Goal: Task Accomplishment & Management: Manage account settings

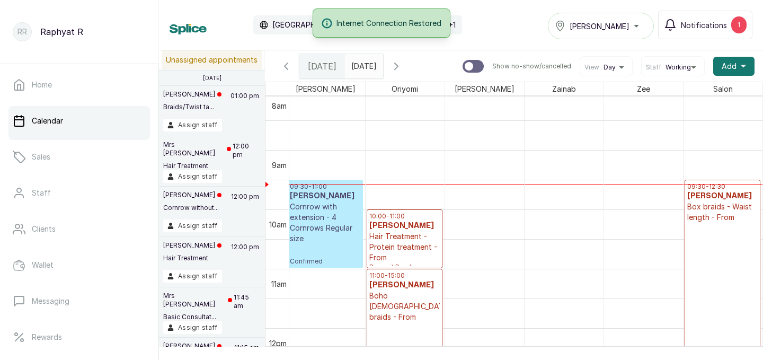
scroll to position [514, 0]
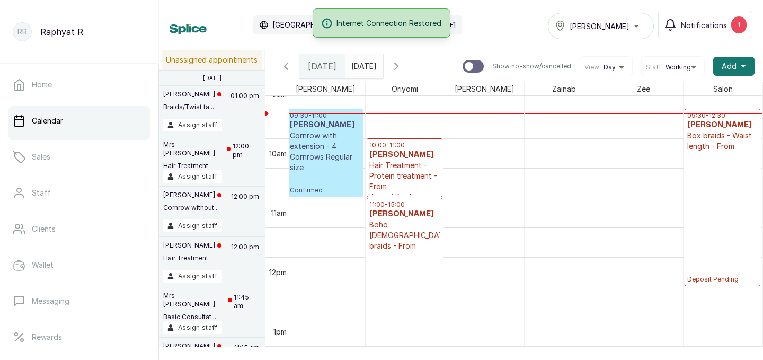
click at [719, 157] on div "09:30 - 12:30 temilola akinrinade Box braids - Waist length - From Deposit Pend…" at bounding box center [722, 197] width 71 height 172
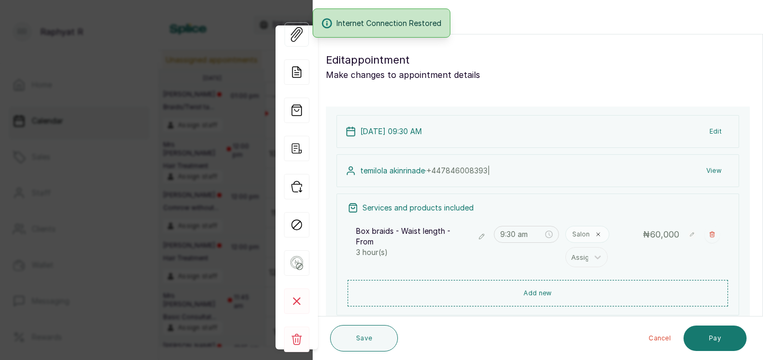
scroll to position [26, 0]
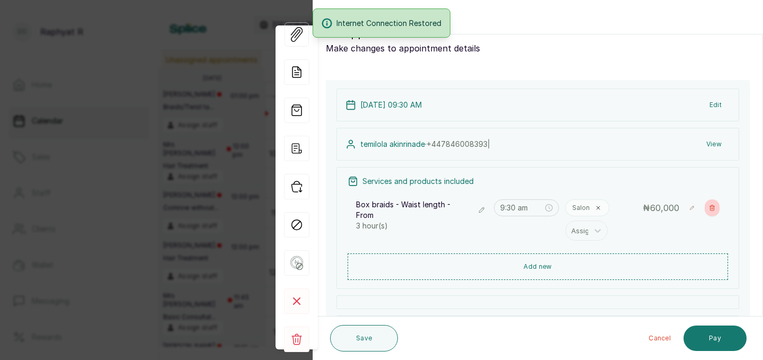
click at [710, 202] on button "Show no-show/cancelled" at bounding box center [711, 207] width 15 height 17
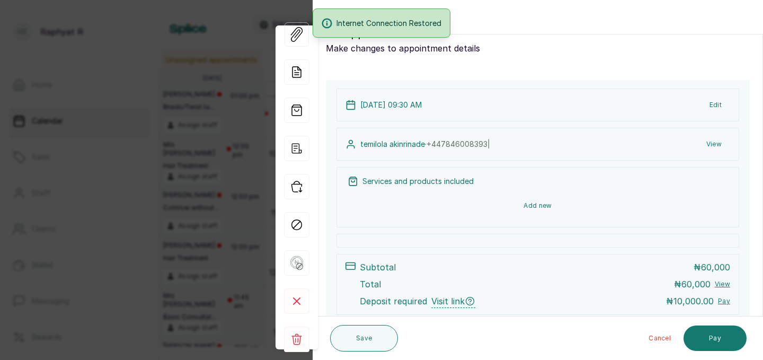
click at [619, 199] on button "Add new" at bounding box center [537, 205] width 380 height 25
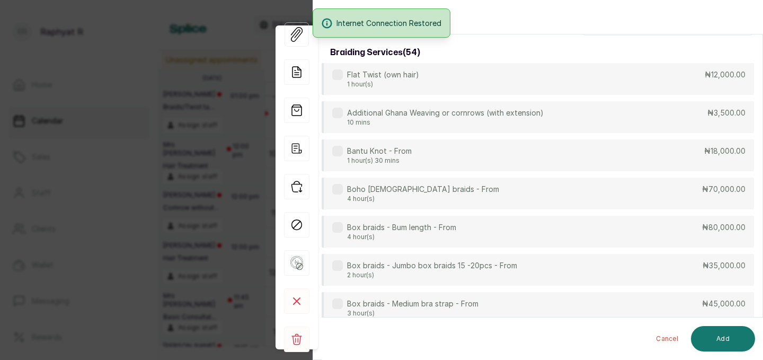
scroll to position [0, 0]
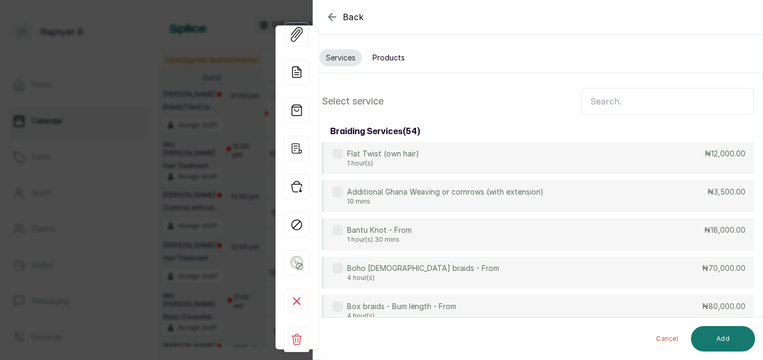
click at [624, 108] on input "text" at bounding box center [667, 101] width 173 height 26
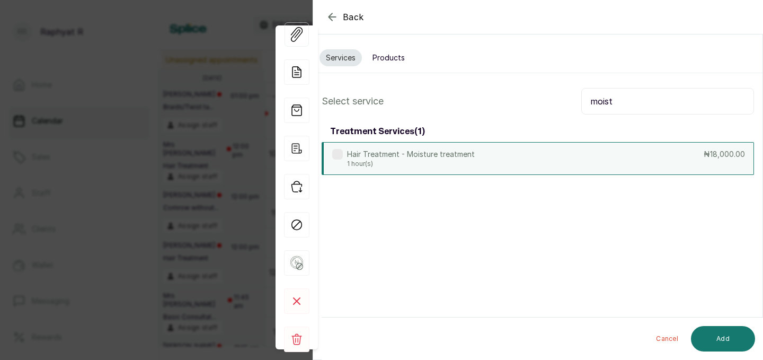
type input "moist"
click at [512, 162] on div "Hair Treatment - Moisture treatment 1 hour(s) ₦18,000.00" at bounding box center [537, 158] width 432 height 33
click at [626, 101] on input "moist" at bounding box center [667, 101] width 173 height 26
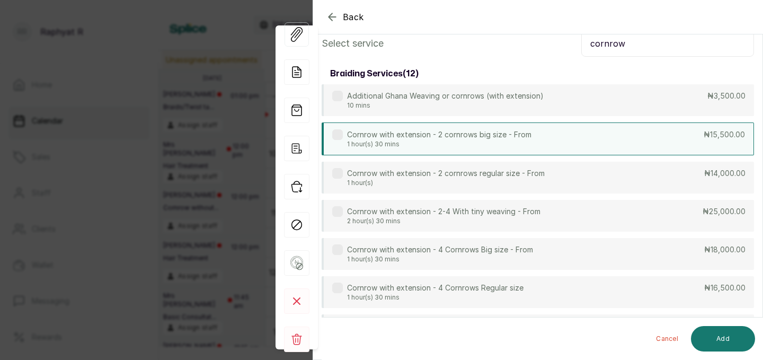
scroll to position [64, 0]
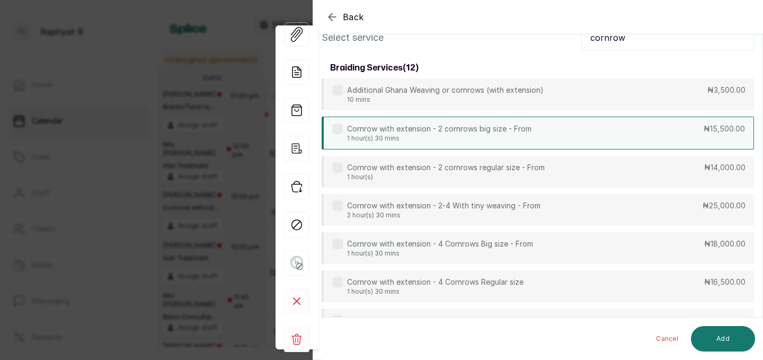
type input "cornrow"
click at [552, 132] on div "Cornrow with extension - 2 cornrows big size - From 1 hour(s) 30 mins ₦15,500.00" at bounding box center [537, 133] width 432 height 33
click at [729, 329] on button "Add" at bounding box center [723, 338] width 64 height 25
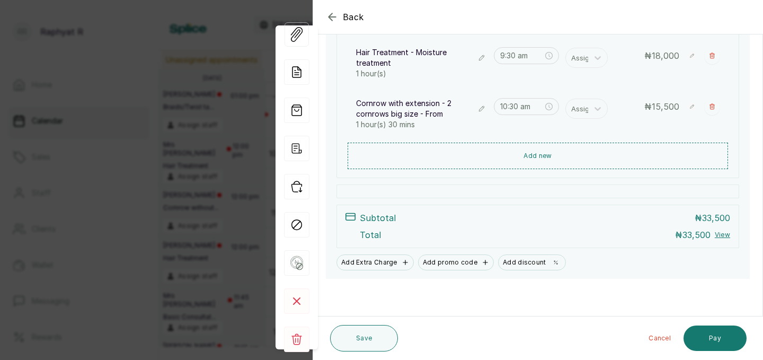
scroll to position [178, 0]
click at [588, 59] on div at bounding box center [657, 43] width 212 height 53
click at [605, 52] on div at bounding box center [657, 43] width 212 height 53
click at [599, 55] on div at bounding box center [657, 43] width 212 height 53
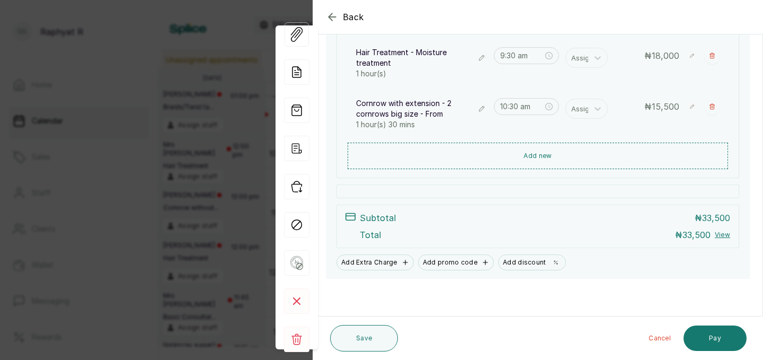
click at [597, 60] on div at bounding box center [657, 43] width 212 height 53
click at [597, 57] on div at bounding box center [657, 43] width 212 height 53
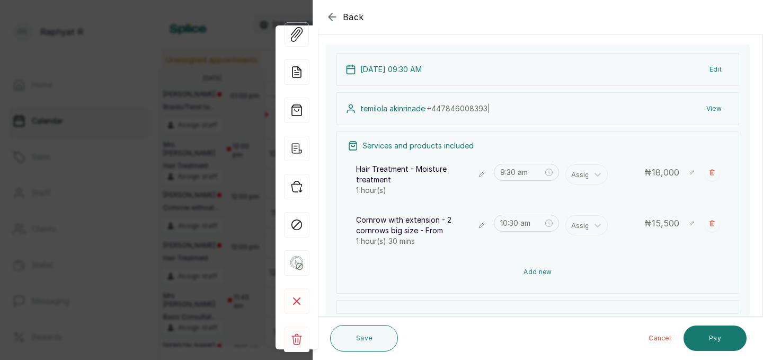
scroll to position [65, 0]
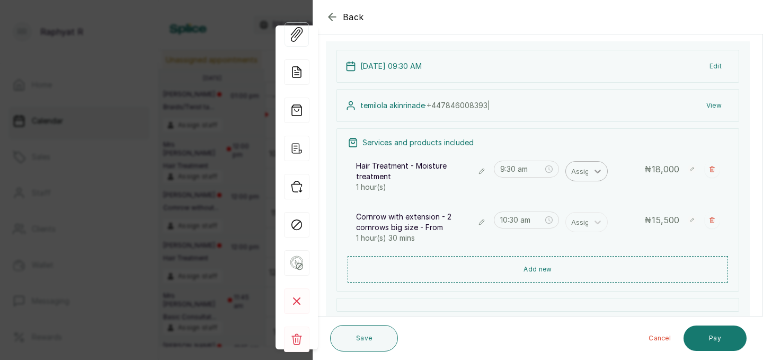
click at [597, 171] on icon at bounding box center [597, 171] width 11 height 11
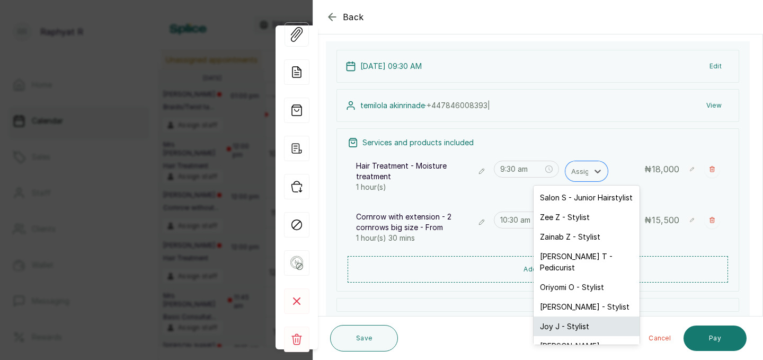
click at [567, 318] on div "Joy J - Stylist" at bounding box center [586, 326] width 106 height 20
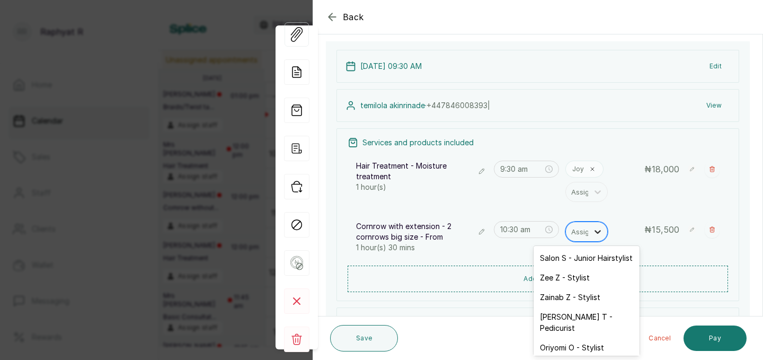
click at [595, 235] on icon at bounding box center [597, 231] width 11 height 11
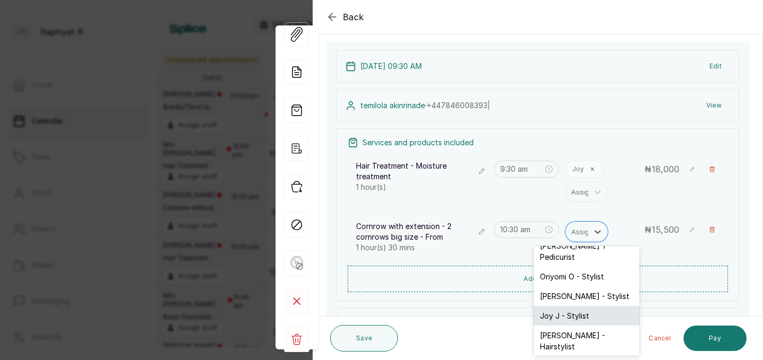
click at [586, 306] on div "Joy J - Stylist" at bounding box center [586, 316] width 106 height 20
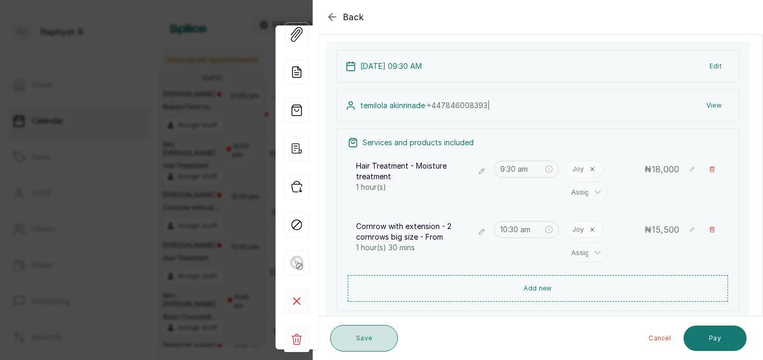
click at [378, 328] on button "Save" at bounding box center [364, 338] width 68 height 26
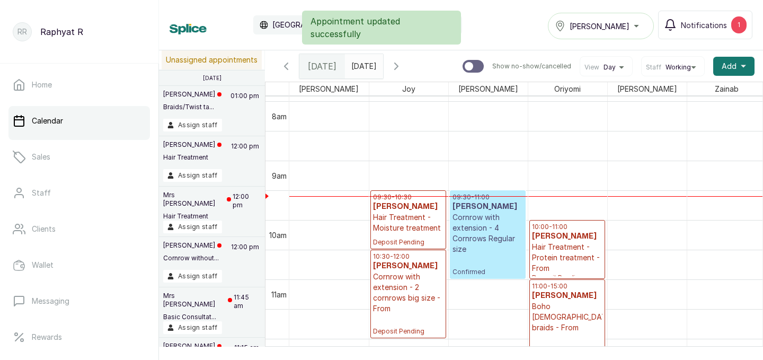
scroll to position [477, 0]
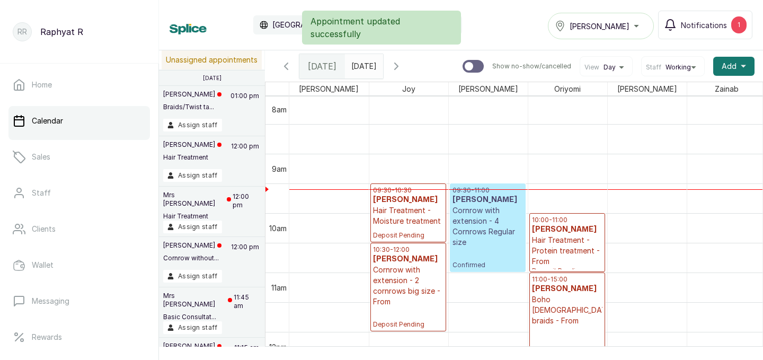
click at [416, 193] on p "09:30 - 10:30" at bounding box center [408, 190] width 70 height 8
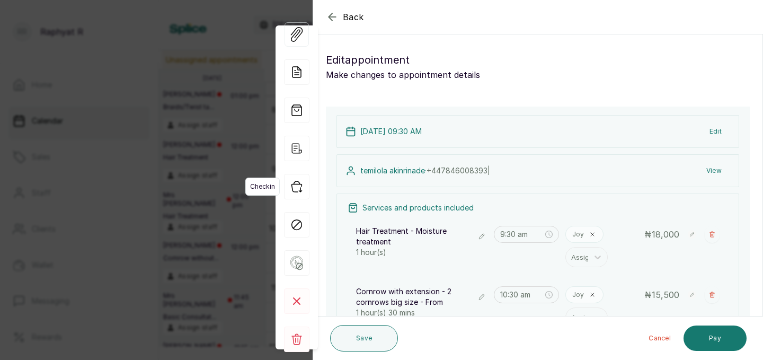
click at [301, 187] on icon "button" at bounding box center [296, 186] width 25 height 25
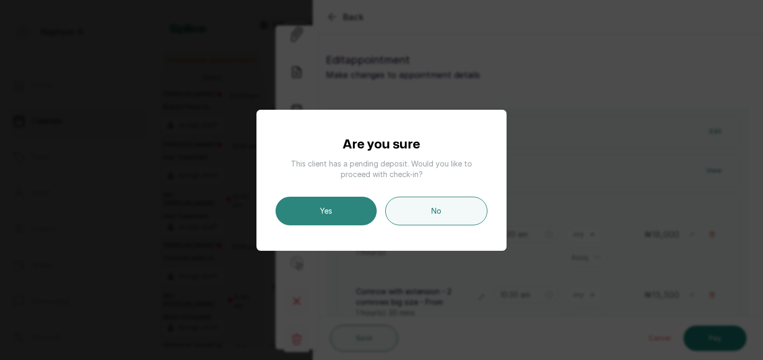
click at [300, 210] on button "Yes" at bounding box center [325, 210] width 101 height 29
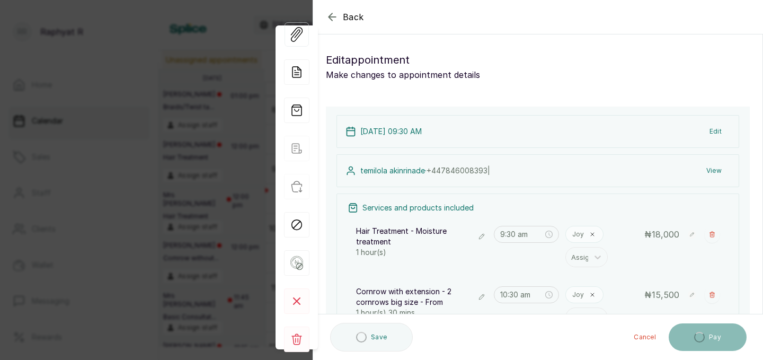
click at [300, 210] on div "View Forms Add note Add services and products View receipt Checkin Mark as no s…" at bounding box center [296, 187] width 42 height 380
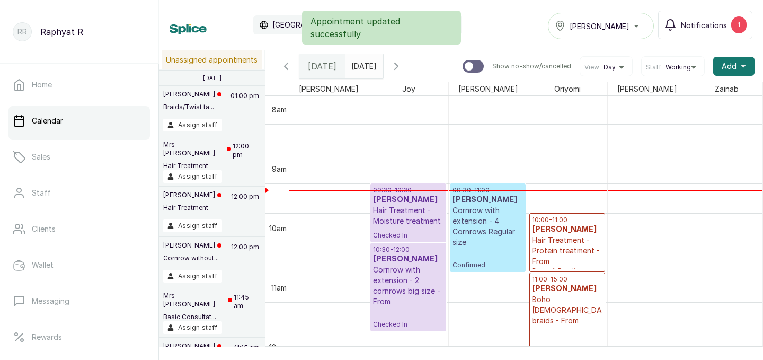
scroll to position [0, 42]
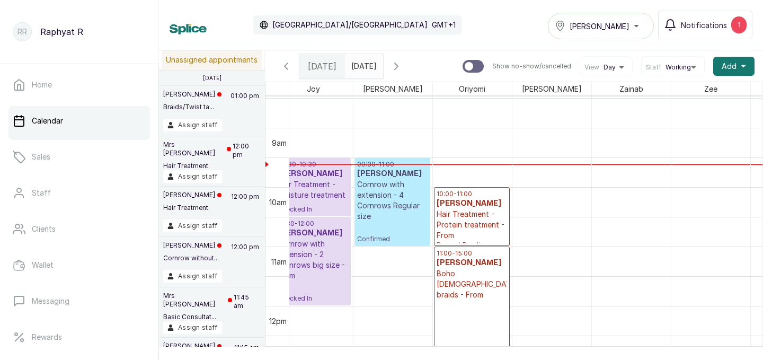
click at [403, 66] on icon "button" at bounding box center [396, 66] width 13 height 13
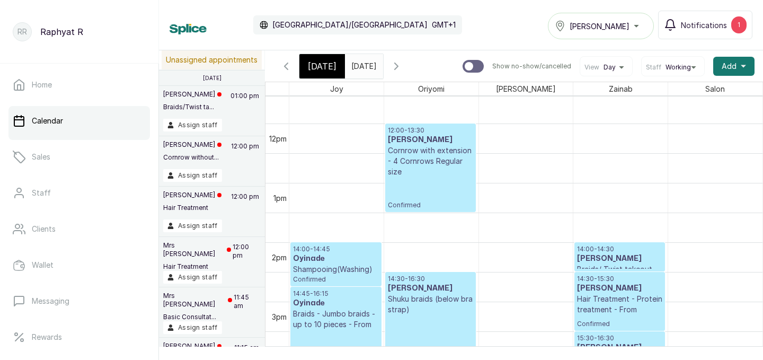
click at [289, 64] on icon "button" at bounding box center [286, 66] width 13 height 13
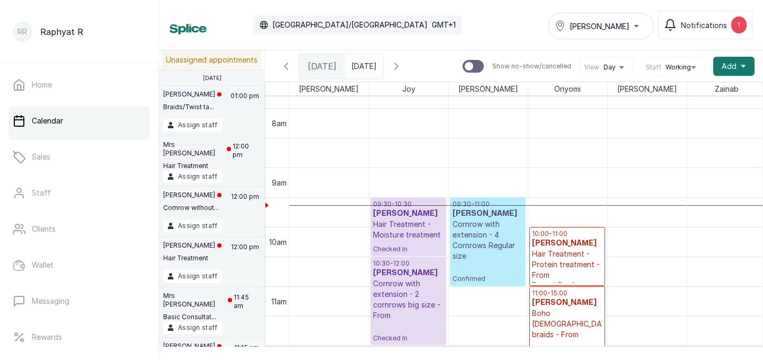
click at [463, 201] on p "09:30 - 11:00" at bounding box center [487, 204] width 70 height 8
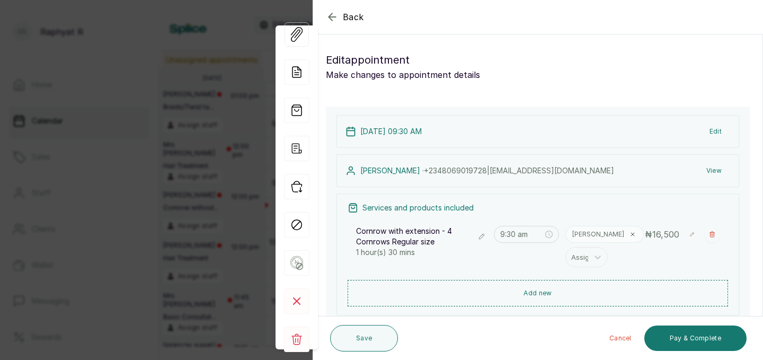
click at [332, 20] on icon "button" at bounding box center [331, 16] width 7 height 7
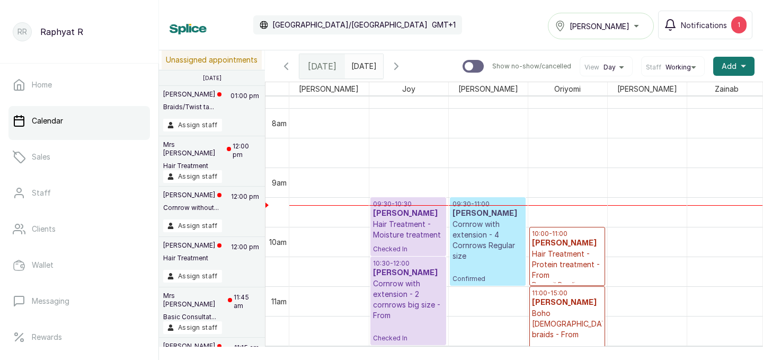
click at [403, 66] on icon "button" at bounding box center [396, 66] width 13 height 13
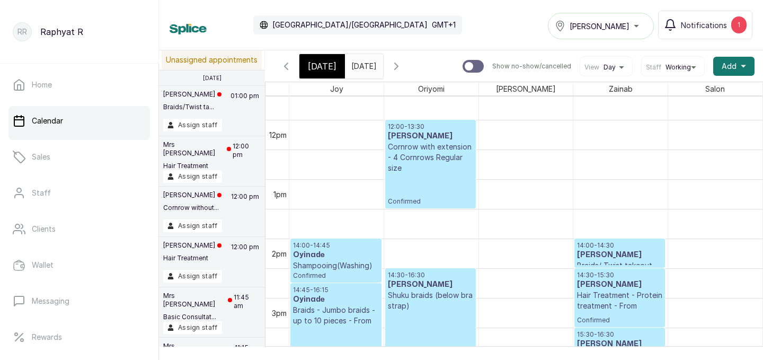
click at [420, 126] on p "12:00 - 13:30" at bounding box center [430, 126] width 85 height 8
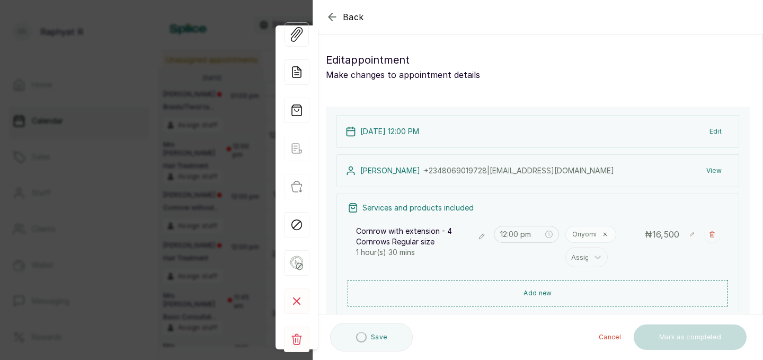
type input "12:00 pm"
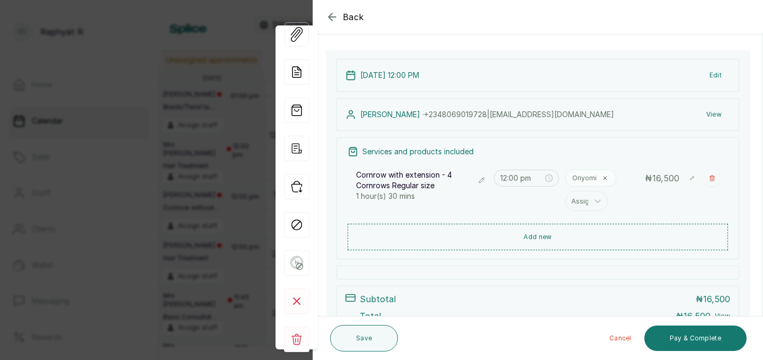
click at [328, 17] on icon "button" at bounding box center [332, 17] width 13 height 13
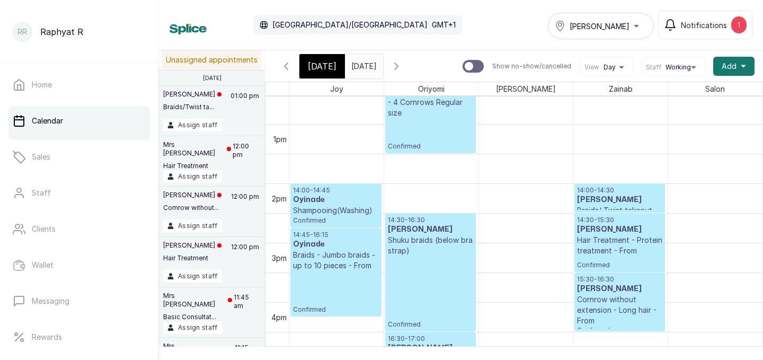
scroll to position [742, 0]
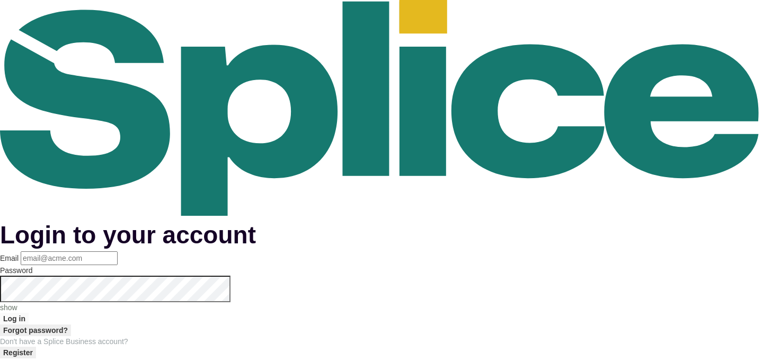
type input "raphyat.raphyat@gmail.com"
click at [29, 312] on button "Log in" at bounding box center [14, 318] width 29 height 12
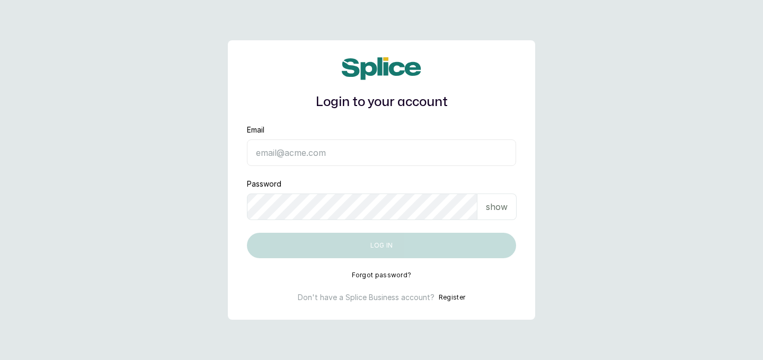
type input "raphyat.raphyat@gmail.com"
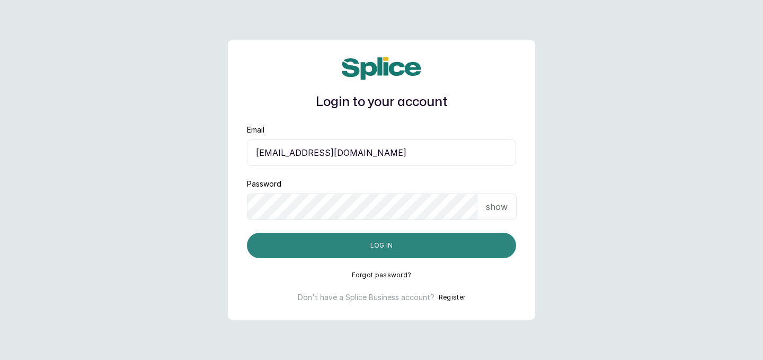
click at [400, 245] on button "Log in" at bounding box center [381, 245] width 269 height 25
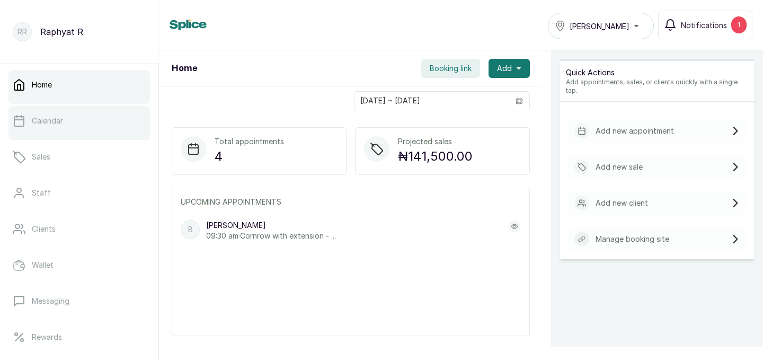
click at [72, 114] on link "Calendar" at bounding box center [78, 121] width 141 height 30
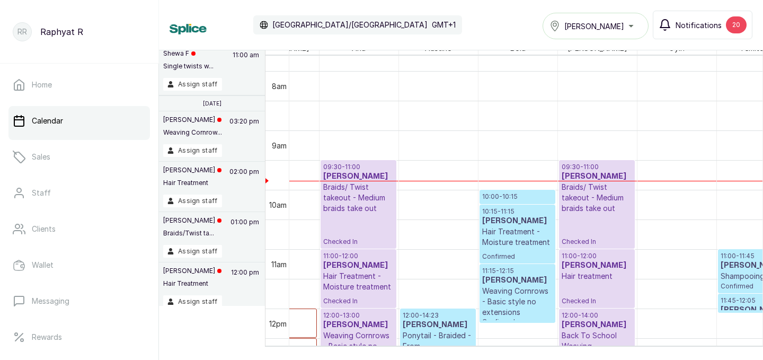
click at [732, 22] on div "20" at bounding box center [736, 24] width 21 height 17
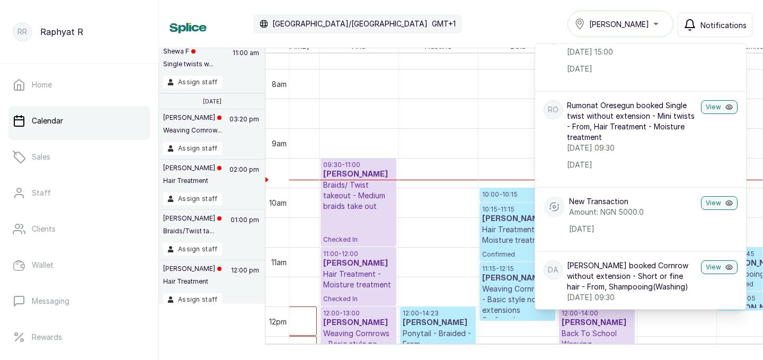
click at [548, 15] on div "Calendar Africa/Lagos GMT+1 Tasala Lekki Notifications Notifications CM Chioma …" at bounding box center [460, 24] width 583 height 26
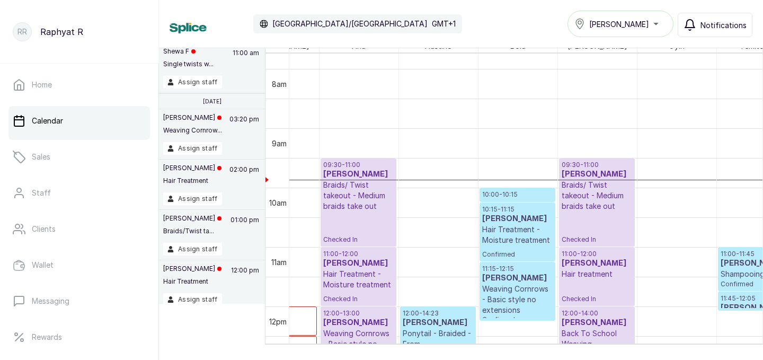
click at [650, 23] on div "Tasala Lekki" at bounding box center [620, 23] width 92 height 13
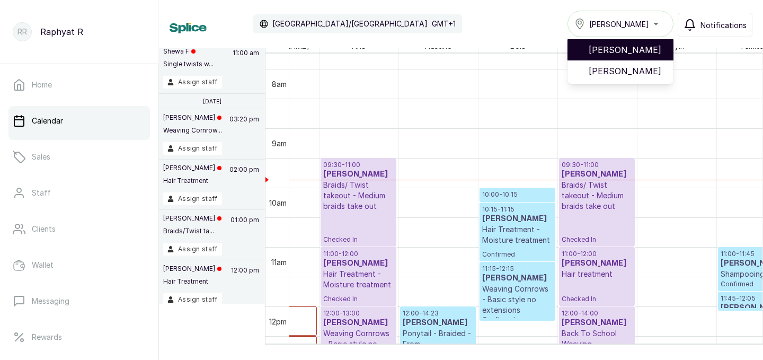
click at [634, 50] on span "[PERSON_NAME]" at bounding box center [626, 49] width 76 height 13
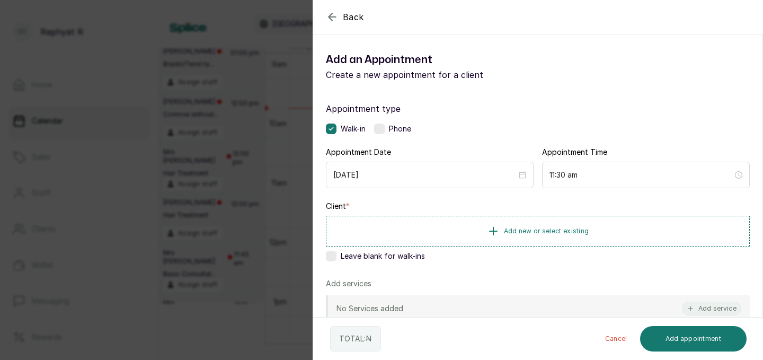
click at [303, 43] on div "Back Add Appointment Add an Appointment Create a new appointment for a client A…" at bounding box center [381, 180] width 763 height 360
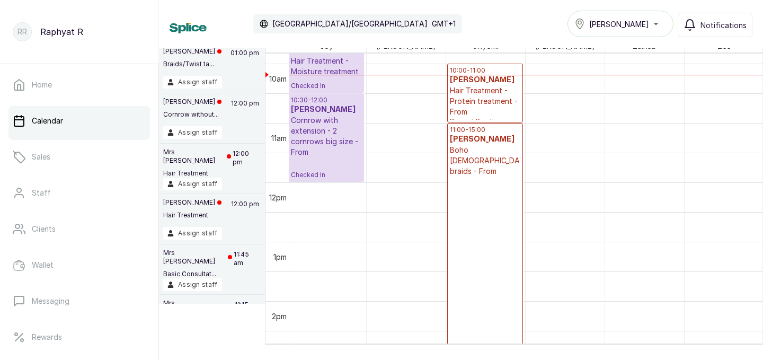
scroll to position [583, 0]
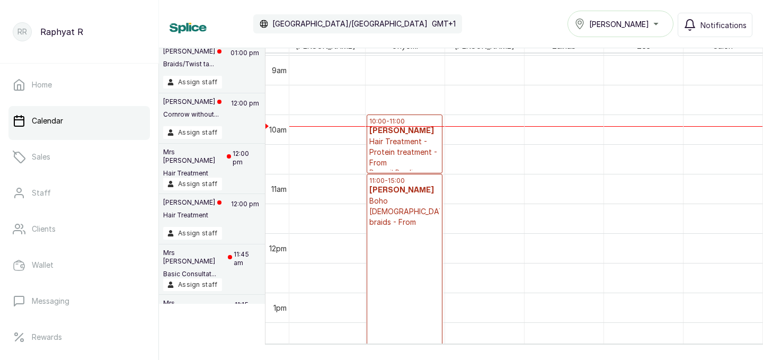
click at [409, 123] on p "10:00 - 11:00" at bounding box center [404, 121] width 70 height 8
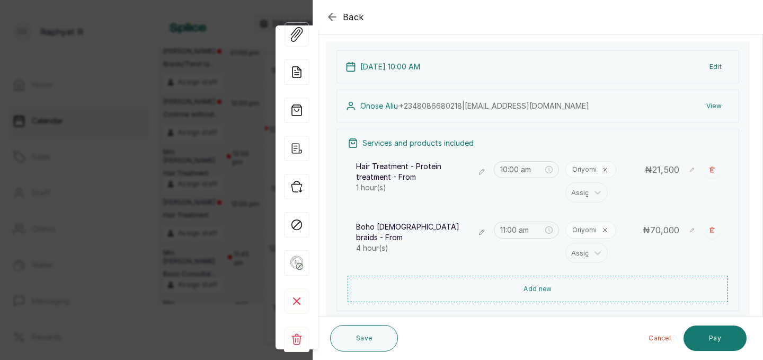
scroll to position [70, 0]
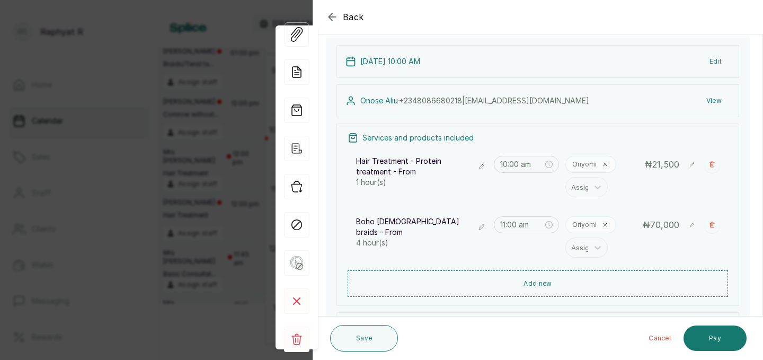
click at [482, 163] on icon "button" at bounding box center [481, 166] width 7 height 7
click at [478, 223] on icon "button" at bounding box center [481, 226] width 7 height 7
click at [485, 164] on button "Show no-show/cancelled" at bounding box center [482, 166] width 12 height 12
click at [457, 169] on div at bounding box center [411, 169] width 95 height 14
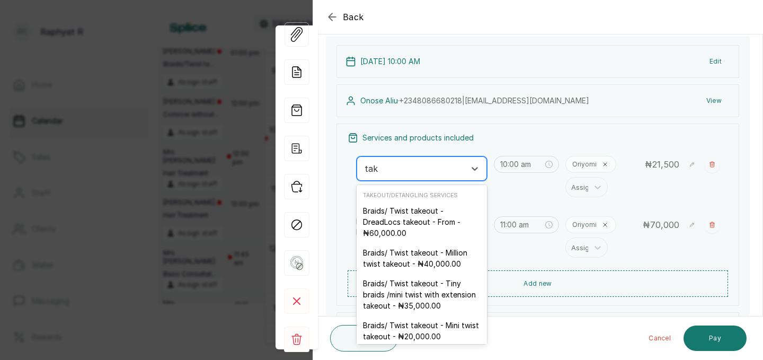
type input "take"
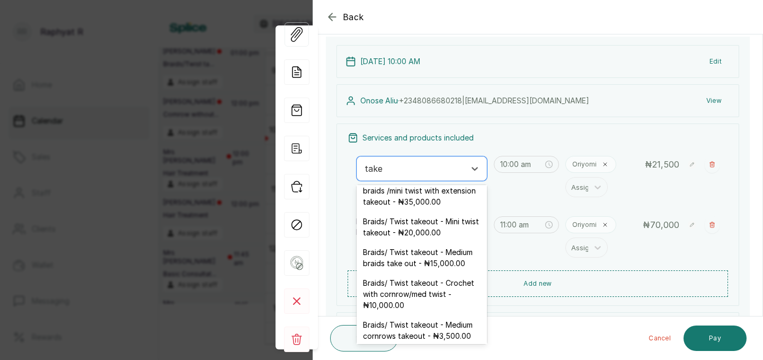
scroll to position [105, 0]
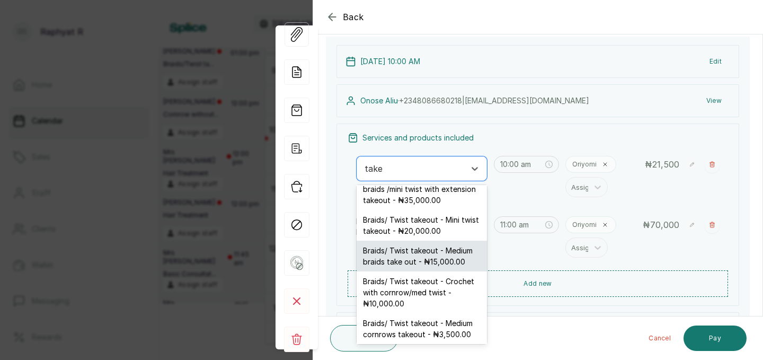
click at [432, 258] on div "Braids/ Twist takeout - Medium braids take out - ₦15,000.00" at bounding box center [421, 255] width 130 height 31
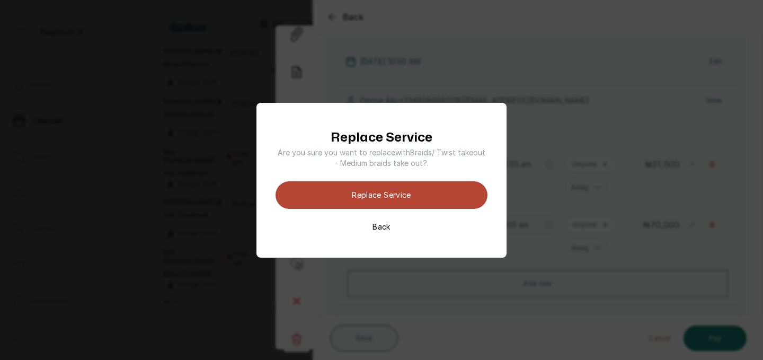
click at [422, 202] on button "Replace Service" at bounding box center [381, 195] width 212 height 28
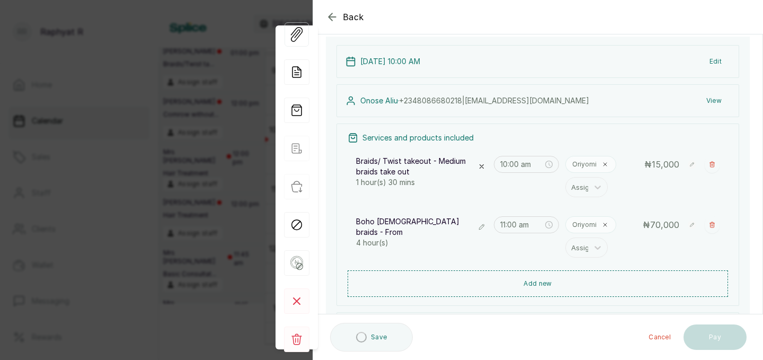
click at [478, 223] on icon "button" at bounding box center [481, 226] width 7 height 7
click at [428, 228] on div at bounding box center [411, 229] width 95 height 14
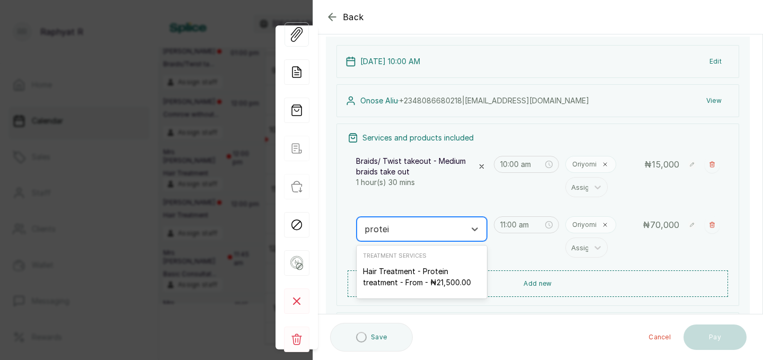
type input "protein"
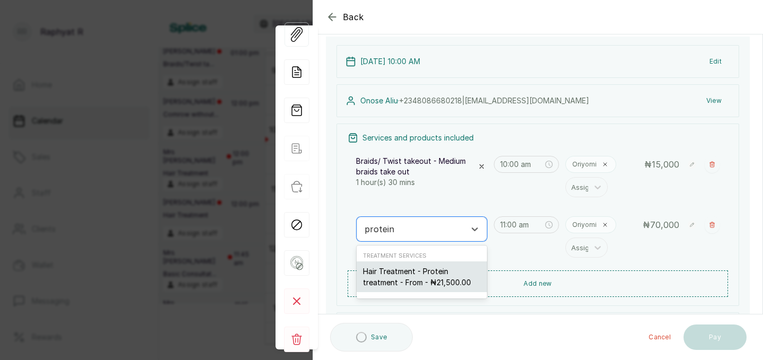
click at [421, 282] on div "Hair Treatment - Protein treatment - From - ₦21,500.00" at bounding box center [421, 276] width 130 height 31
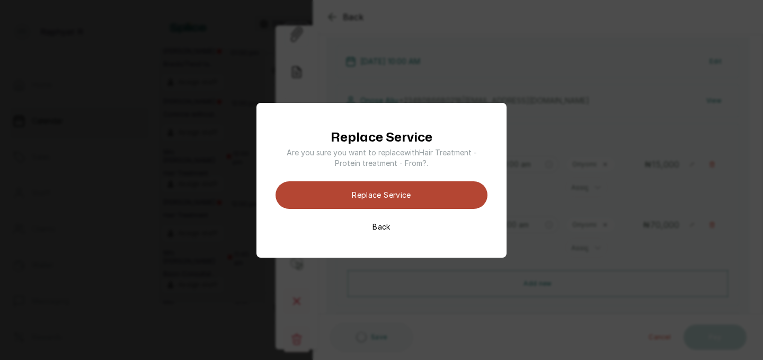
click at [401, 198] on button "Replace Service" at bounding box center [381, 195] width 212 height 28
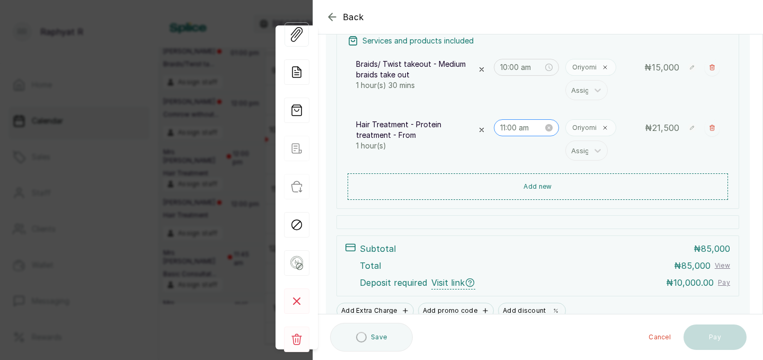
scroll to position [168, 0]
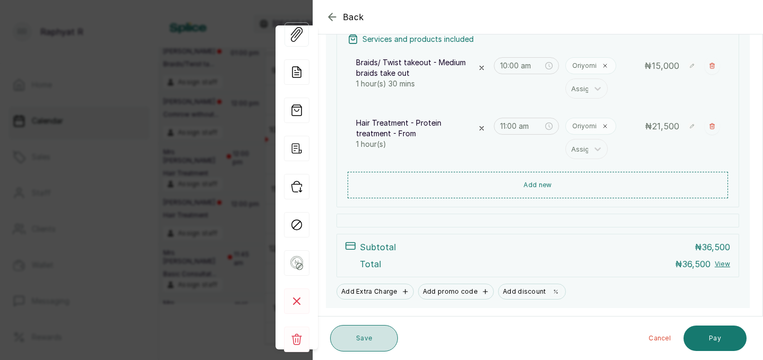
click at [390, 338] on button "Save" at bounding box center [364, 338] width 68 height 26
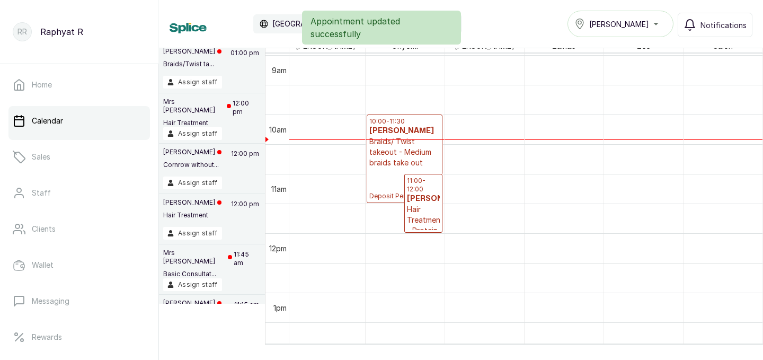
click at [401, 115] on div "10:00 - 11:30 [PERSON_NAME]/ Twist takeout - Medium braids take out Deposit Pen…" at bounding box center [404, 158] width 75 height 87
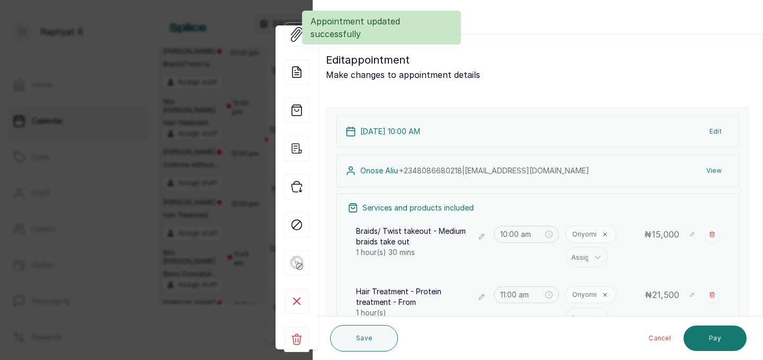
click at [400, 120] on div "[DATE] 10:00 AM Edit" at bounding box center [537, 131] width 403 height 33
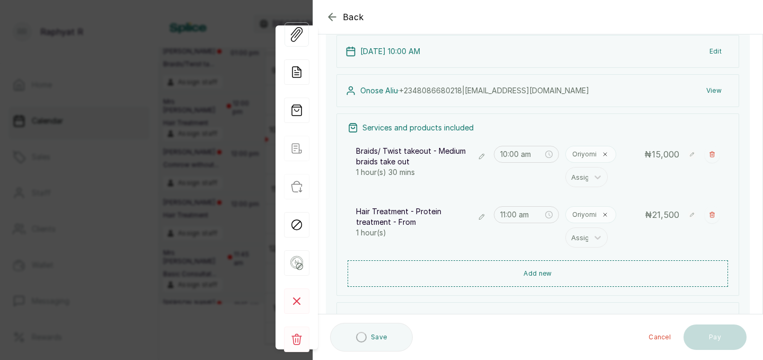
scroll to position [70, 0]
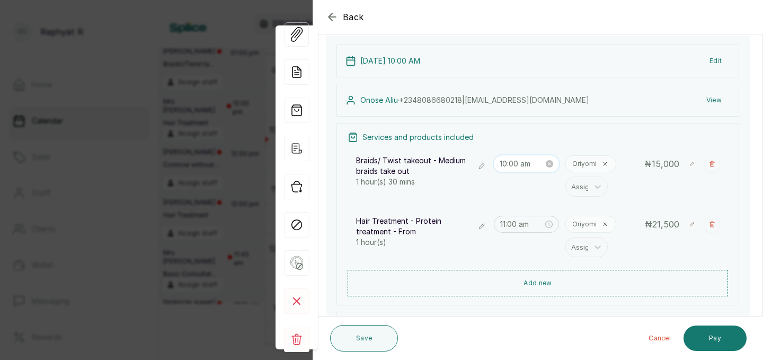
click at [520, 163] on input "10:00 am" at bounding box center [521, 164] width 44 height 12
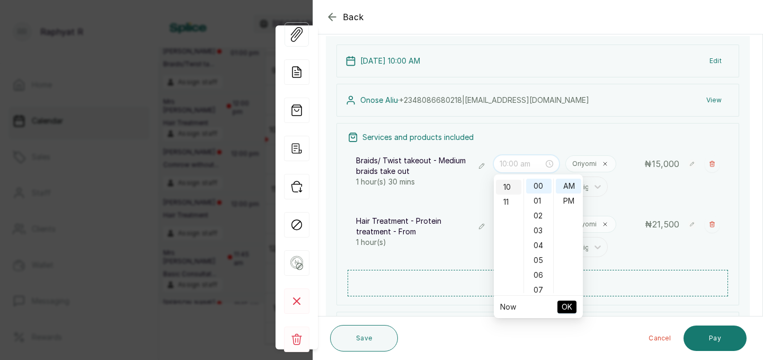
scroll to position [0, 0]
click at [508, 213] on div "02" at bounding box center [508, 215] width 25 height 15
click at [573, 201] on div "PM" at bounding box center [568, 200] width 25 height 15
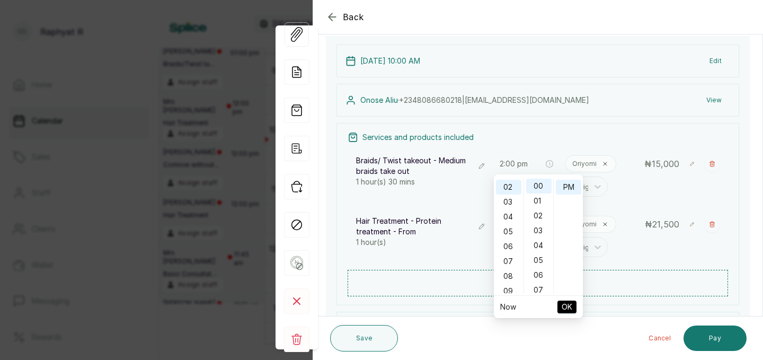
click at [567, 308] on span "OK" at bounding box center [566, 307] width 11 height 20
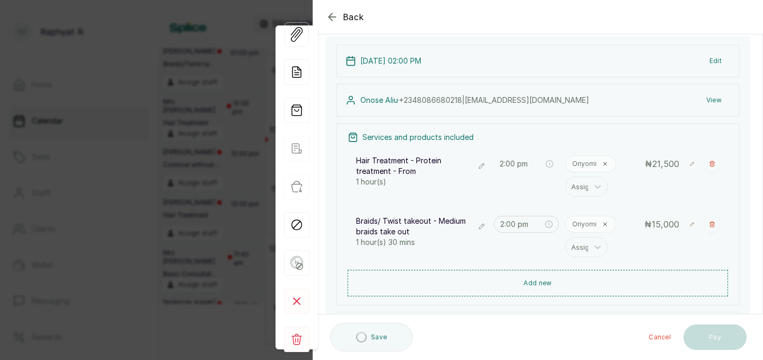
type input "11:00 am"
type input "2:00 pm"
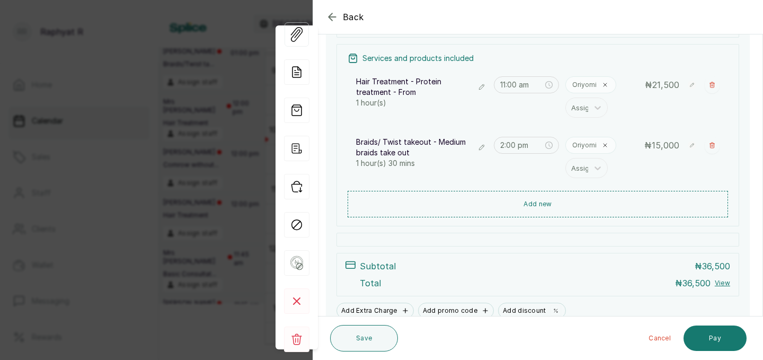
scroll to position [163, 0]
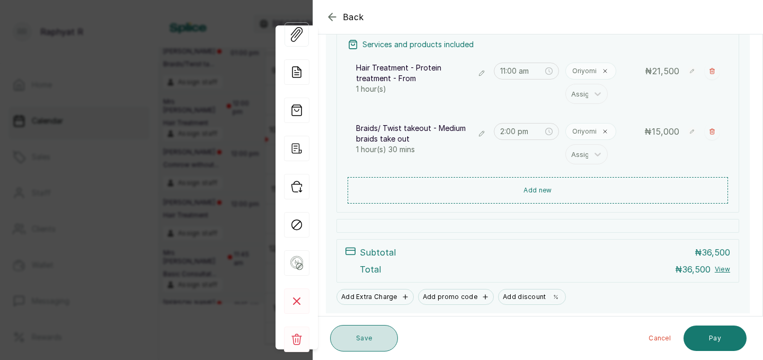
click at [363, 332] on button "Save" at bounding box center [364, 338] width 68 height 26
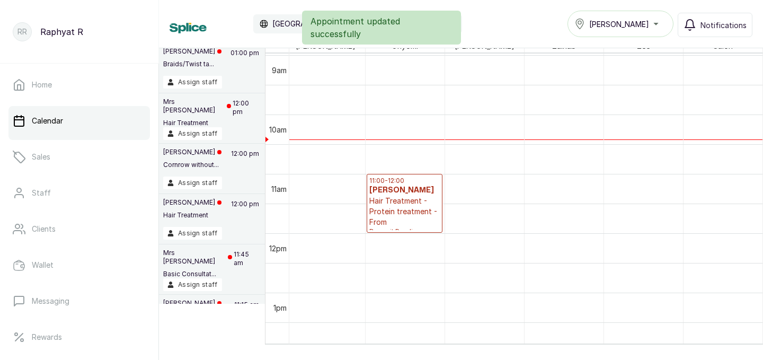
click at [400, 187] on h3 "[PERSON_NAME]" at bounding box center [404, 190] width 70 height 11
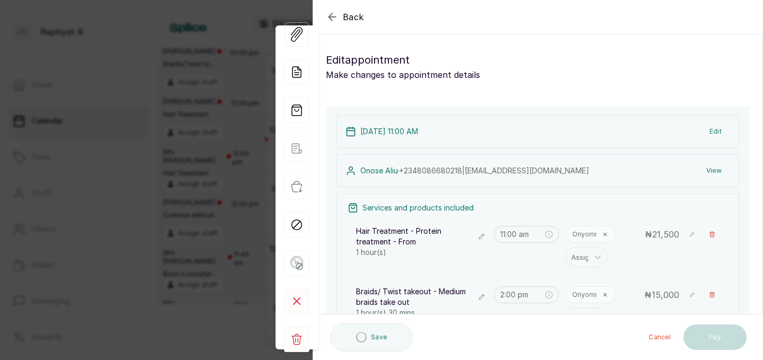
scroll to position [112, 0]
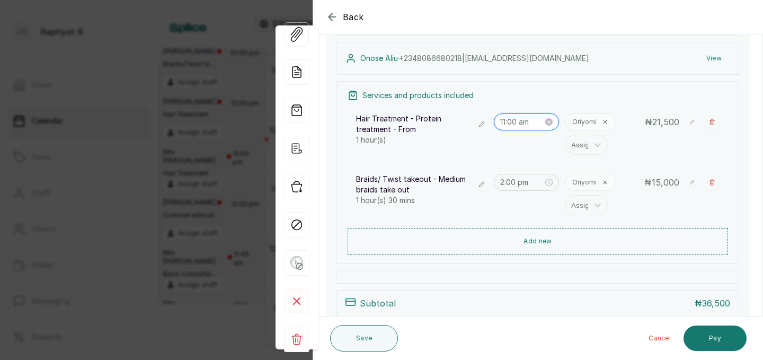
click at [519, 124] on input "11:00 am" at bounding box center [521, 122] width 43 height 12
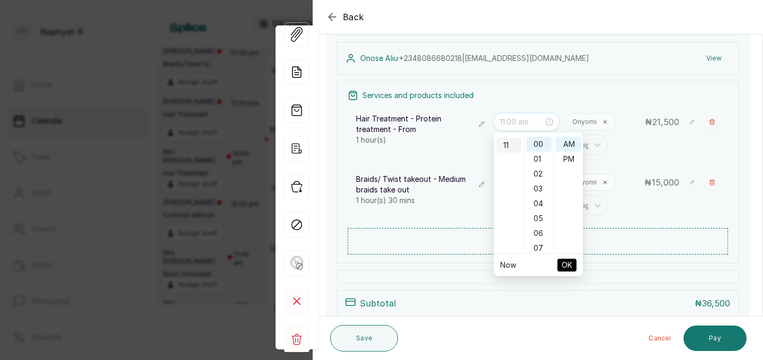
scroll to position [0, 0]
click at [507, 184] on div "03" at bounding box center [508, 188] width 25 height 15
click at [542, 177] on div "30" at bounding box center [538, 178] width 25 height 15
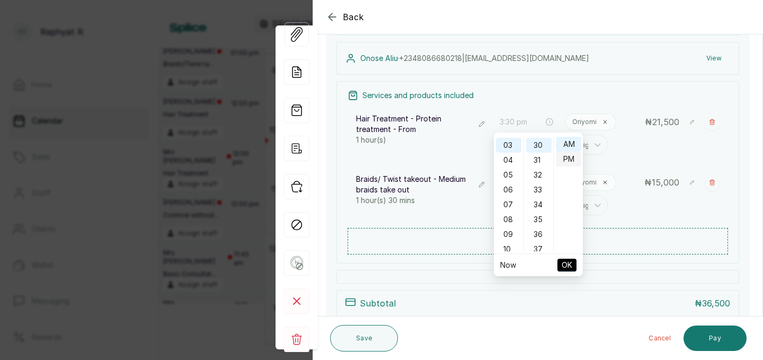
click at [574, 159] on div "PM" at bounding box center [568, 158] width 25 height 15
click at [569, 267] on span "OK" at bounding box center [566, 265] width 11 height 20
type input "2:00 pm"
type input "3:30 pm"
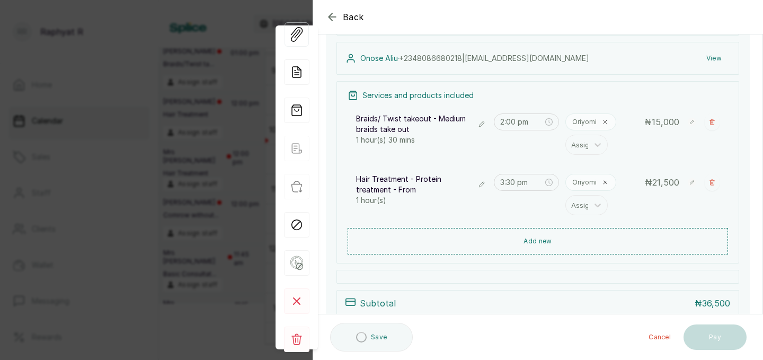
click at [396, 294] on div "Subtotal ₦ 36,500 Total ₦ 36,500 View" at bounding box center [537, 311] width 403 height 43
click at [391, 305] on p "Subtotal" at bounding box center [378, 303] width 36 height 13
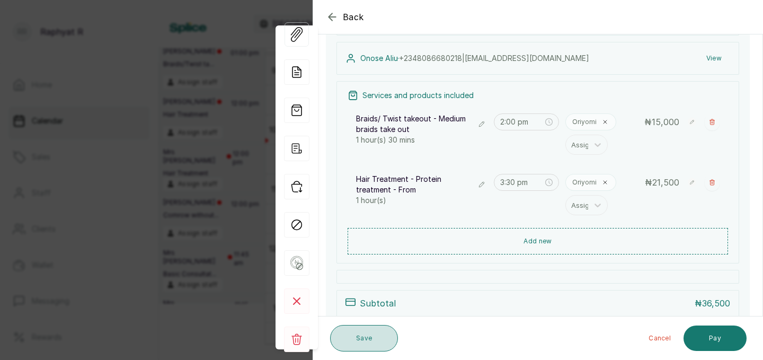
click at [369, 342] on button "Save" at bounding box center [364, 338] width 68 height 26
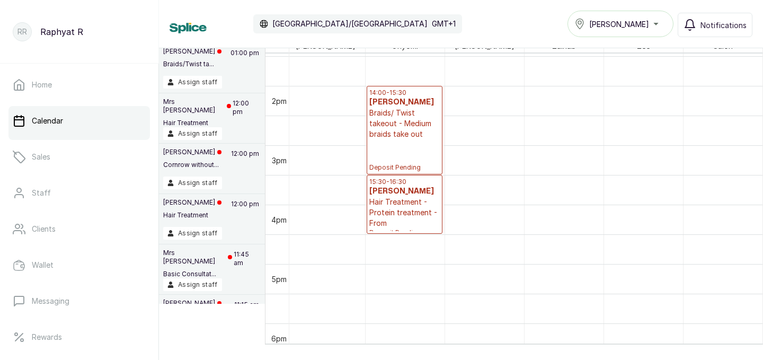
scroll to position [663, 163]
